Goal: Task Accomplishment & Management: Manage account settings

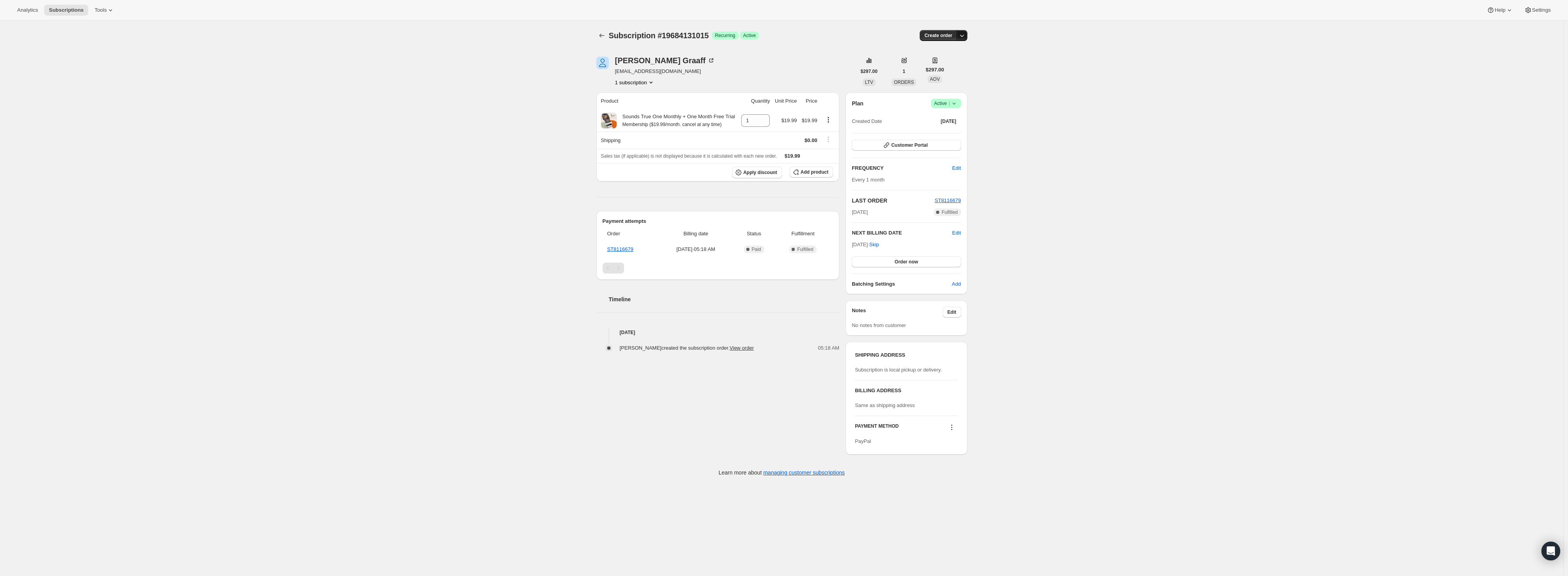
click at [962, 36] on icon "button" at bounding box center [962, 36] width 8 height 8
click at [1106, 66] on div "Subscription #19684131015. This page is ready Subscription #19684131015 Success…" at bounding box center [781, 252] width 1563 height 464
click at [957, 104] on icon at bounding box center [954, 104] width 8 height 8
click at [958, 134] on span "Cancel subscription" at bounding box center [949, 131] width 45 height 6
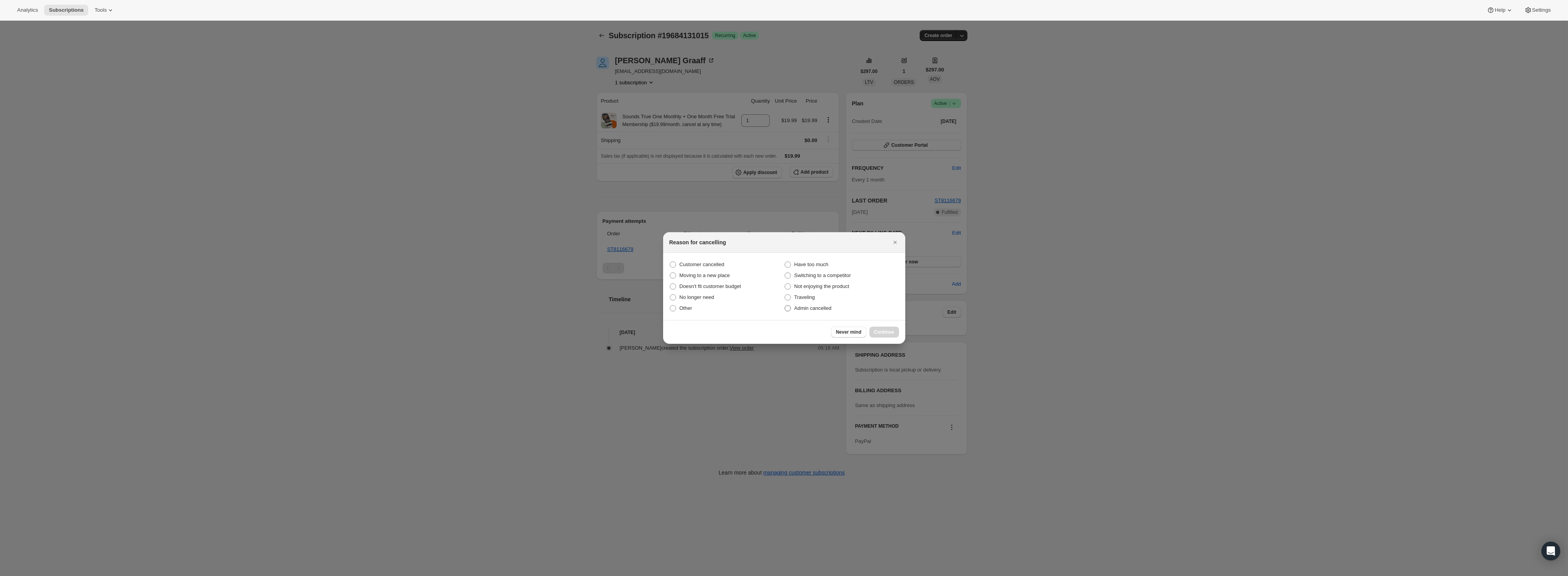
click at [786, 307] on span ":rbj:" at bounding box center [788, 308] width 6 height 6
click at [785, 306] on input "Admin cancelled" at bounding box center [784, 305] width 0 height 0
radio input "true"
click at [890, 332] on span "Continue" at bounding box center [884, 332] width 20 height 6
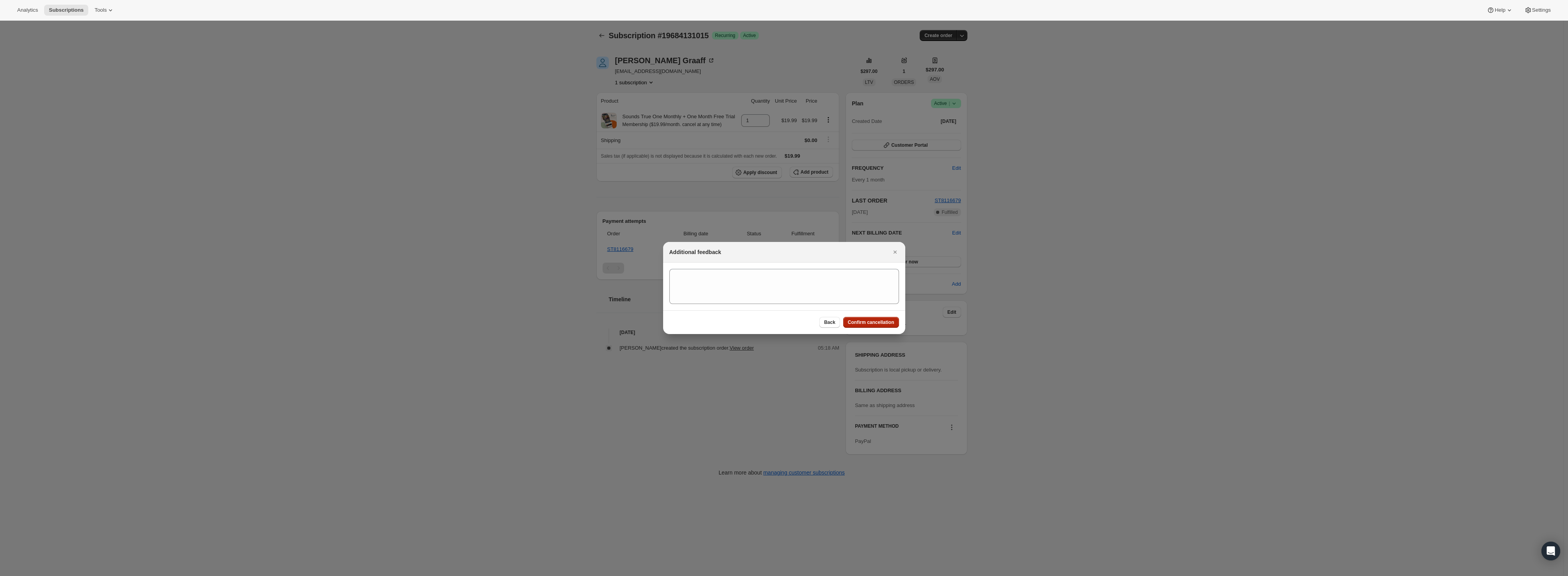
click at [894, 322] on span "Confirm cancellation" at bounding box center [870, 323] width 46 height 6
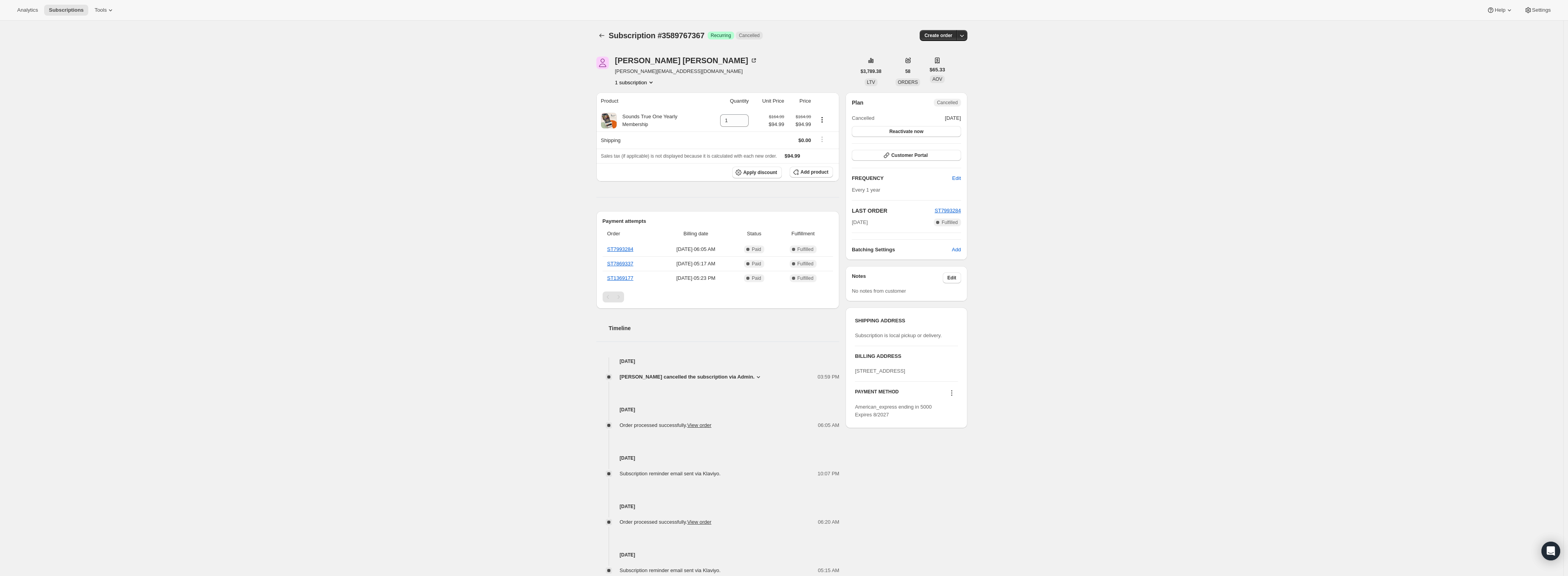
click at [651, 70] on span "anne@imaginehealth.net" at bounding box center [686, 71] width 142 height 8
click at [963, 36] on icon "button" at bounding box center [962, 36] width 8 height 8
click at [1052, 83] on div "Subscription #3589767367. This page is ready Subscription #3589767367 Success R…" at bounding box center [781, 321] width 1563 height 601
click at [652, 83] on icon "Product actions" at bounding box center [651, 83] width 3 height 2
click at [719, 65] on div "Anne Scott-Markle anne@imaginehealth.net 1 subscription" at bounding box center [726, 71] width 260 height 30
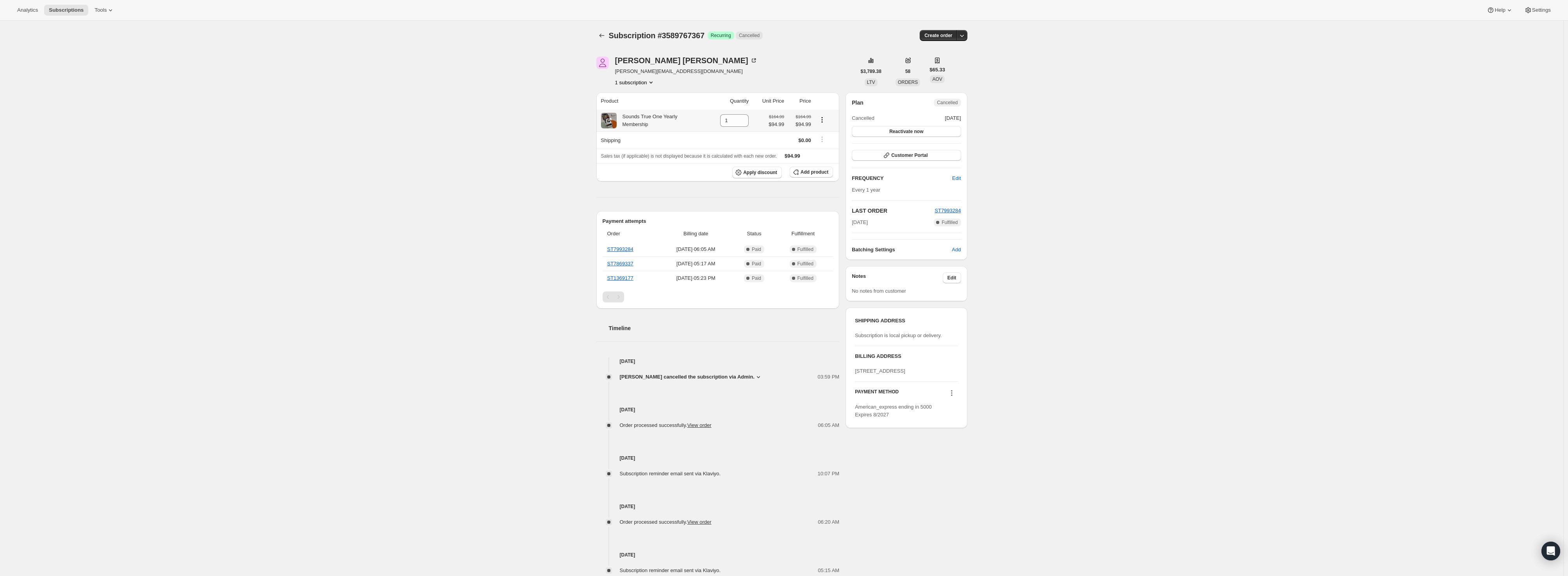
click at [824, 121] on icon "Product actions" at bounding box center [822, 120] width 8 height 8
click at [833, 76] on div "Anne Scott-Markle anne@imaginehealth.net 1 subscription" at bounding box center [726, 71] width 260 height 30
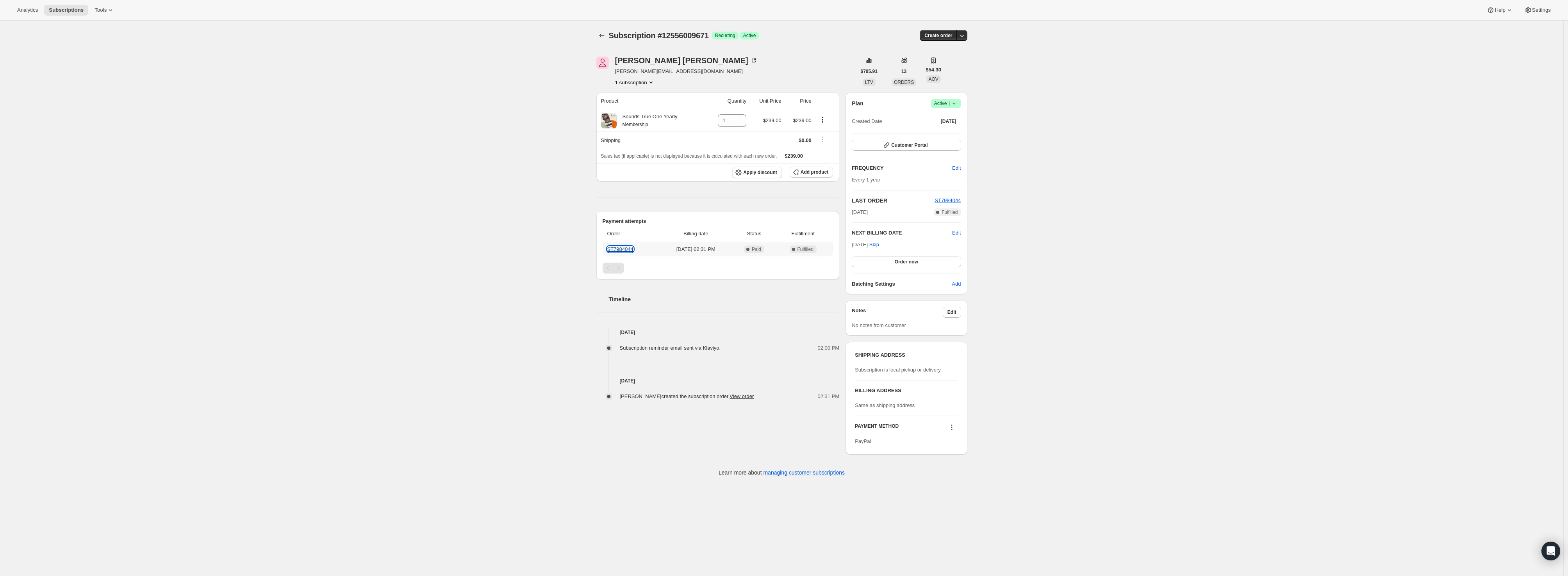
click at [623, 251] on link "ST7984044" at bounding box center [620, 248] width 26 height 6
